Goal: Task Accomplishment & Management: Use online tool/utility

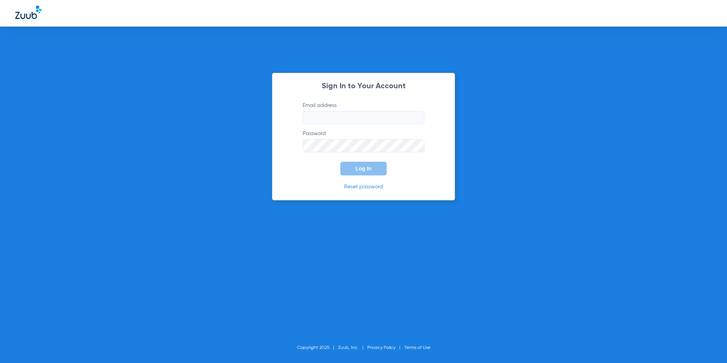
type input "[EMAIL_ADDRESS][DOMAIN_NAME]"
click at [369, 173] on button "Log In" at bounding box center [363, 169] width 46 height 14
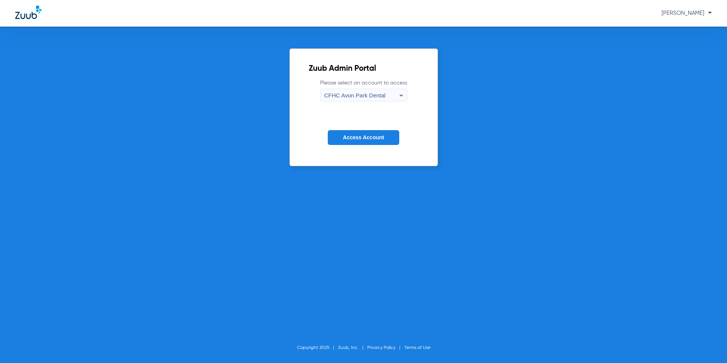
click at [355, 93] on span "CFHC Avon Park Dental" at bounding box center [354, 95] width 61 height 6
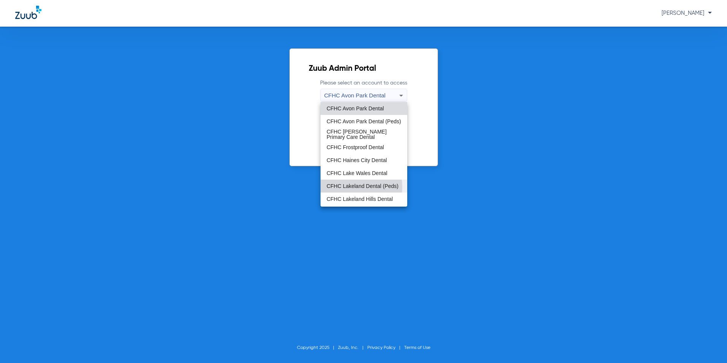
click at [354, 186] on span "CFHC Lakeland Dental (Peds)" at bounding box center [362, 185] width 72 height 5
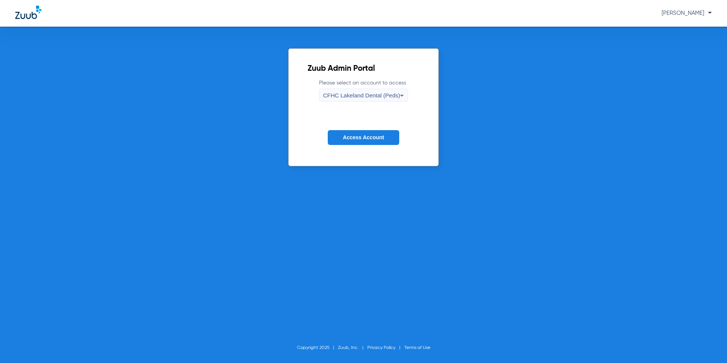
click at [369, 136] on span "Access Account" at bounding box center [363, 137] width 41 height 6
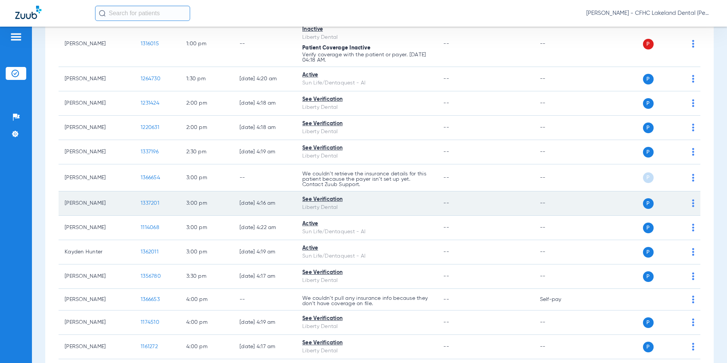
scroll to position [456, 0]
